Goal: Browse casually: Explore the website without a specific task or goal

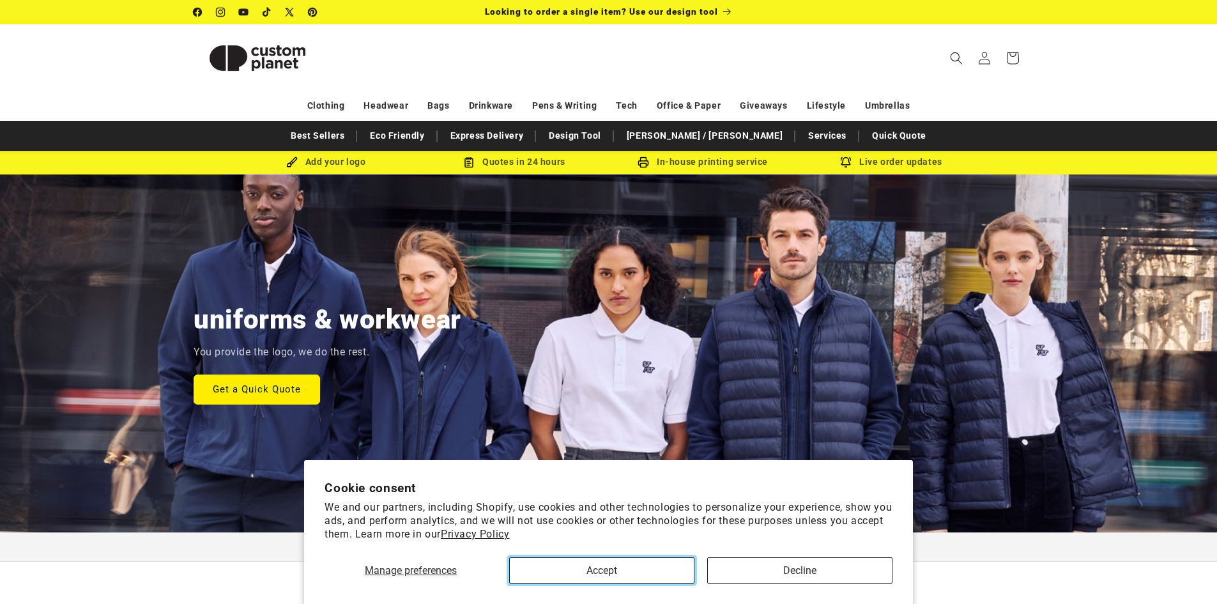
click at [623, 570] on button "Accept" at bounding box center [601, 570] width 185 height 26
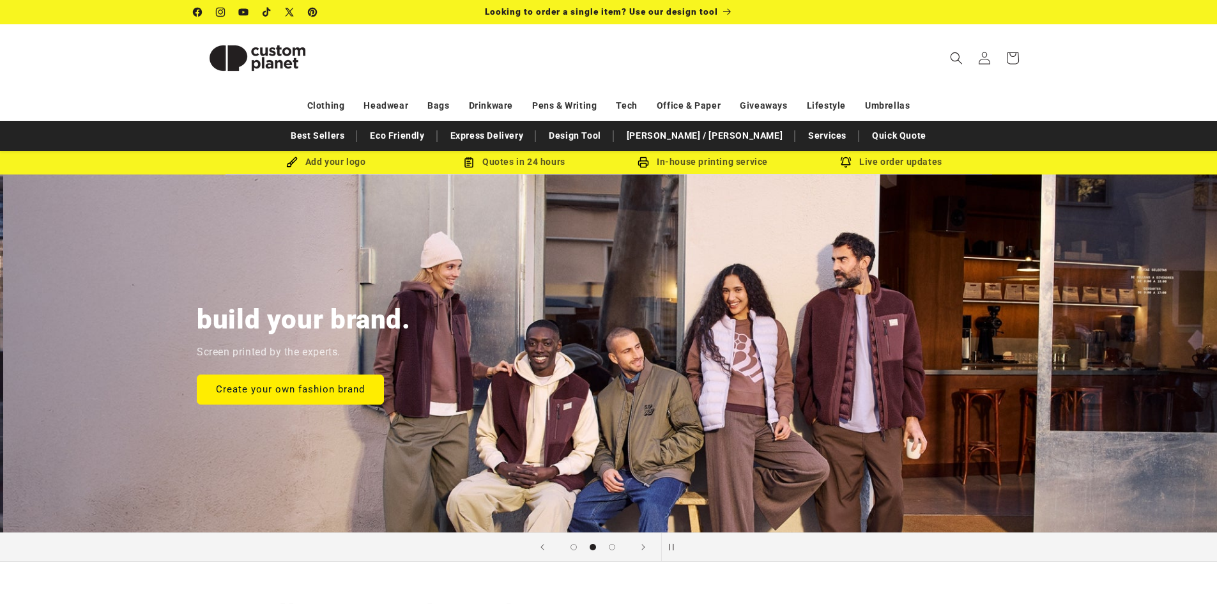
scroll to position [0, 1217]
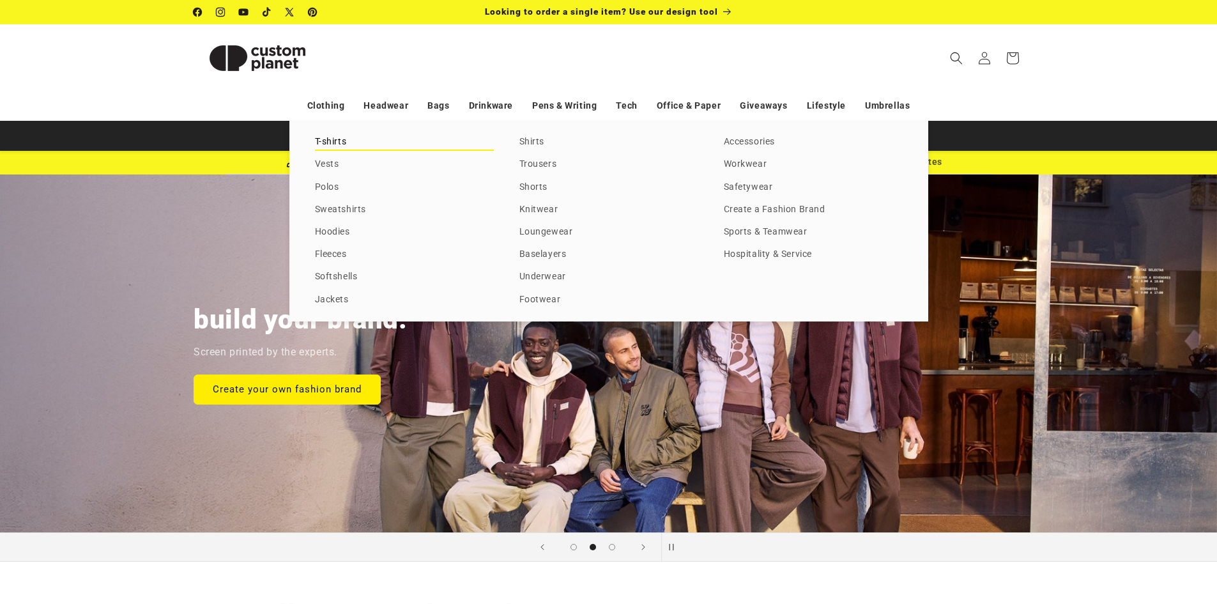
click at [327, 144] on link "T-shirts" at bounding box center [404, 141] width 179 height 17
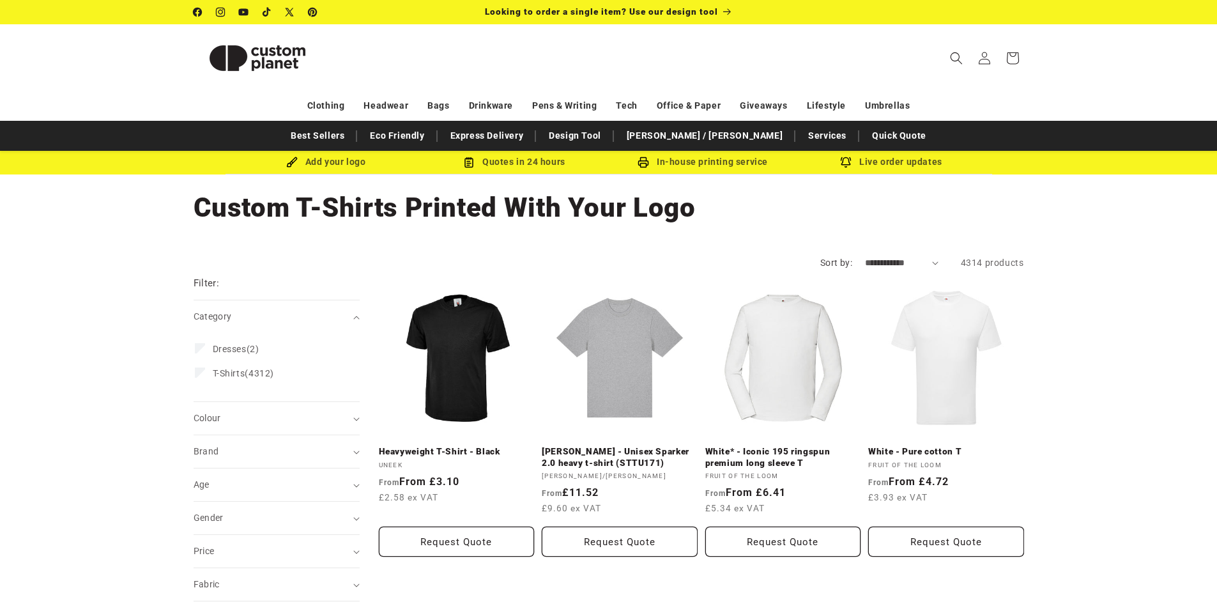
click at [253, 52] on img at bounding box center [258, 57] width 128 height 57
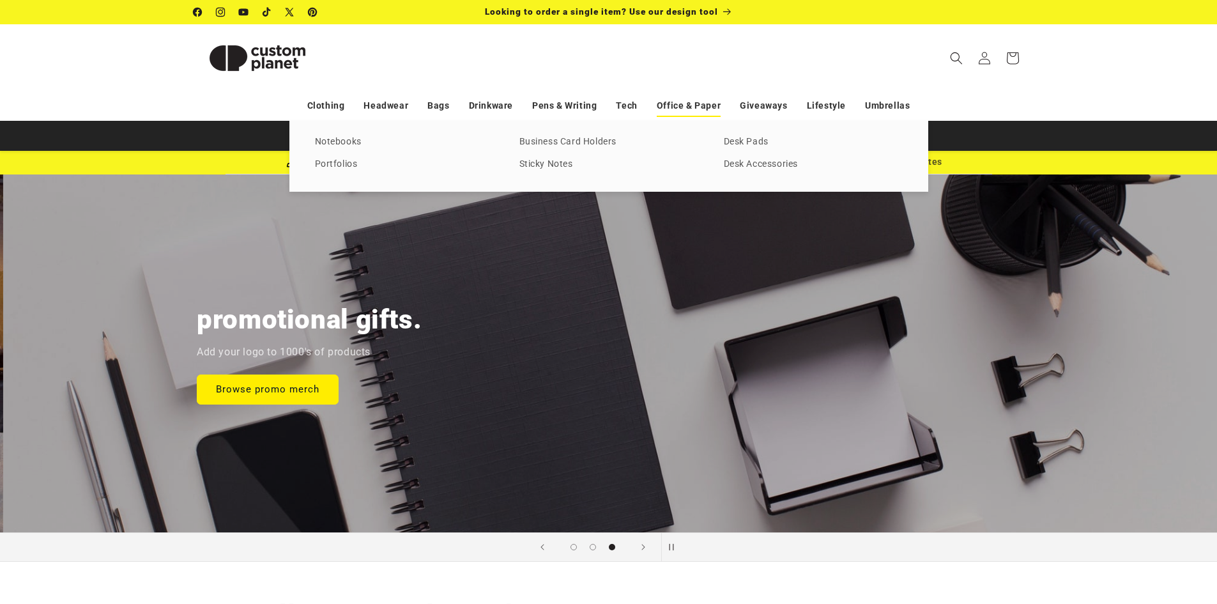
scroll to position [0, 2434]
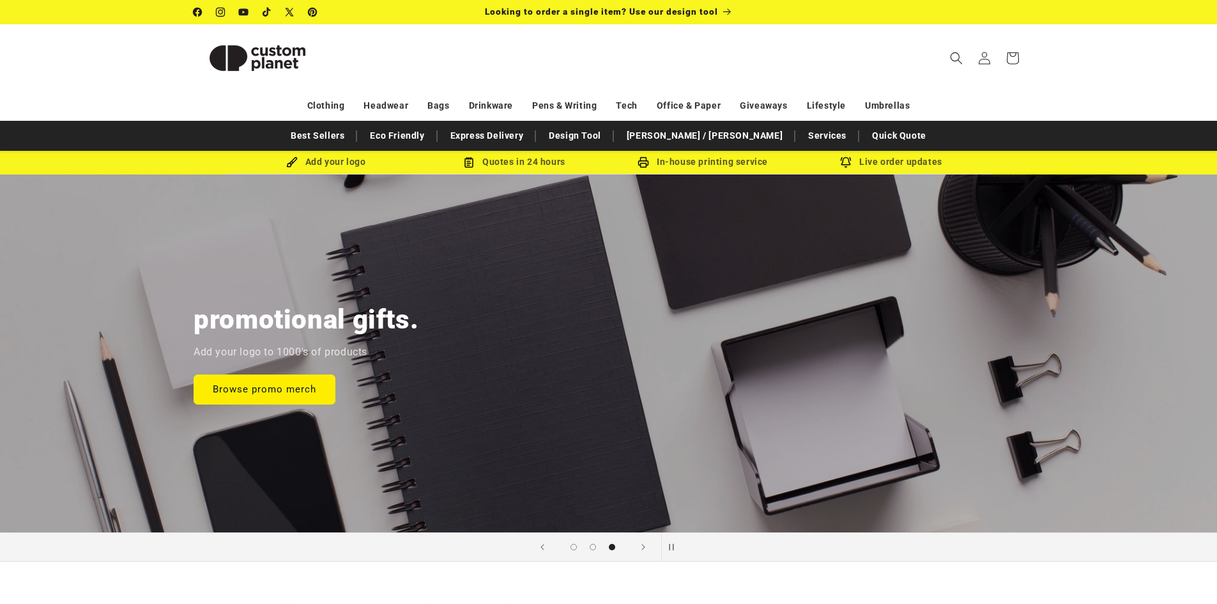
click at [262, 62] on img at bounding box center [258, 57] width 128 height 57
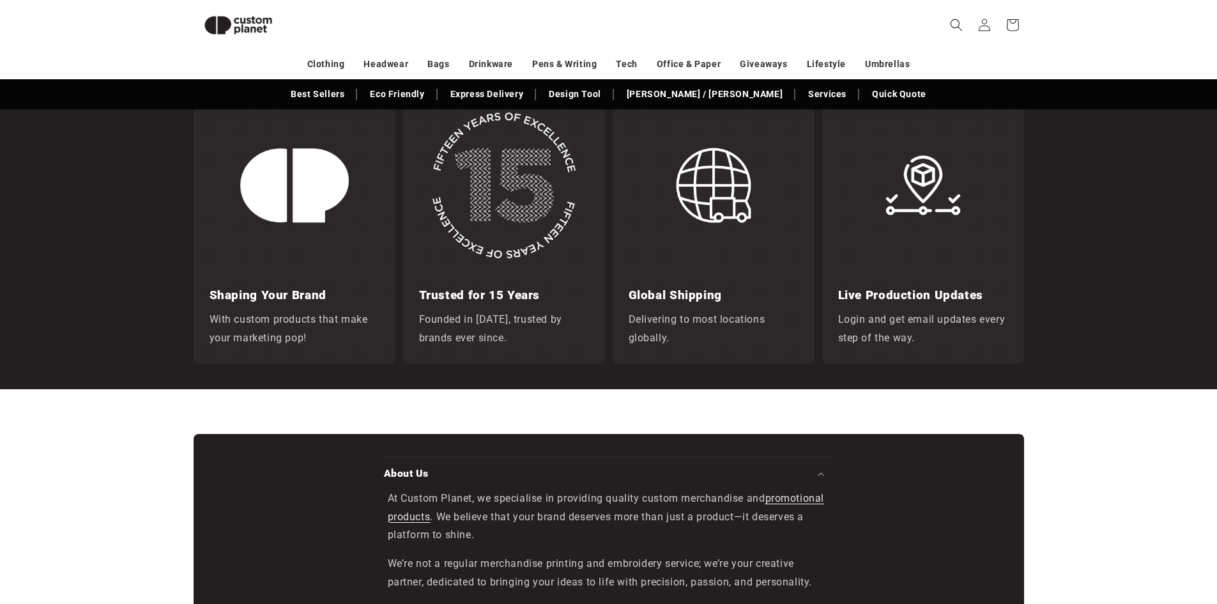
scroll to position [1707, 0]
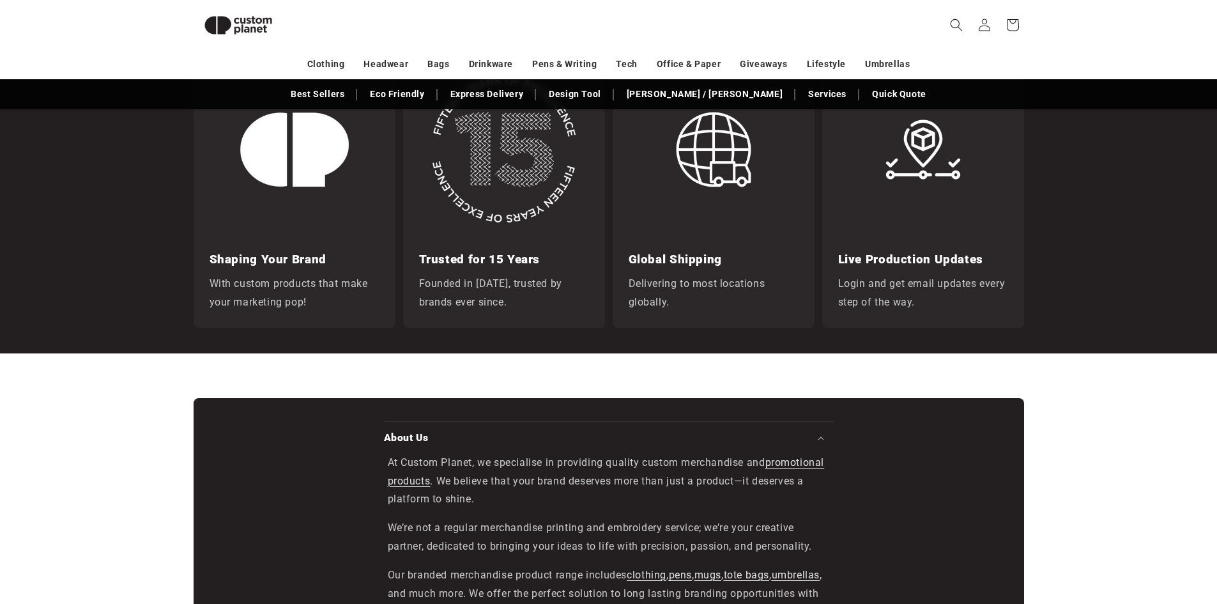
click at [292, 264] on h3 "Shaping Your Brand" at bounding box center [295, 259] width 170 height 18
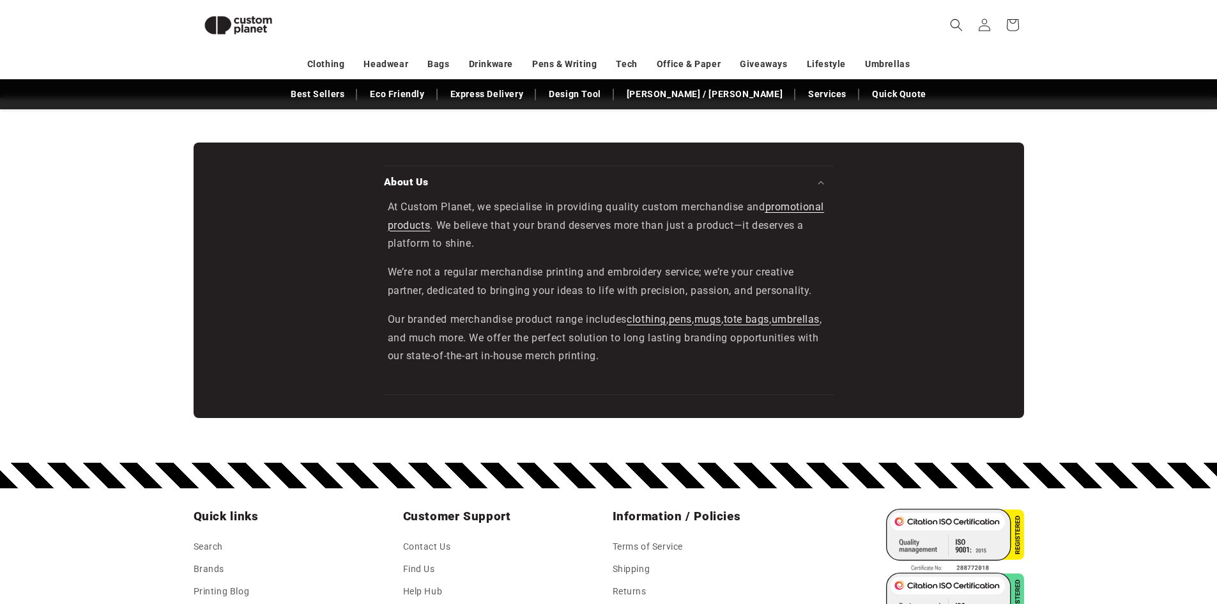
scroll to position [0, 137]
